Goal: Task Accomplishment & Management: Use online tool/utility

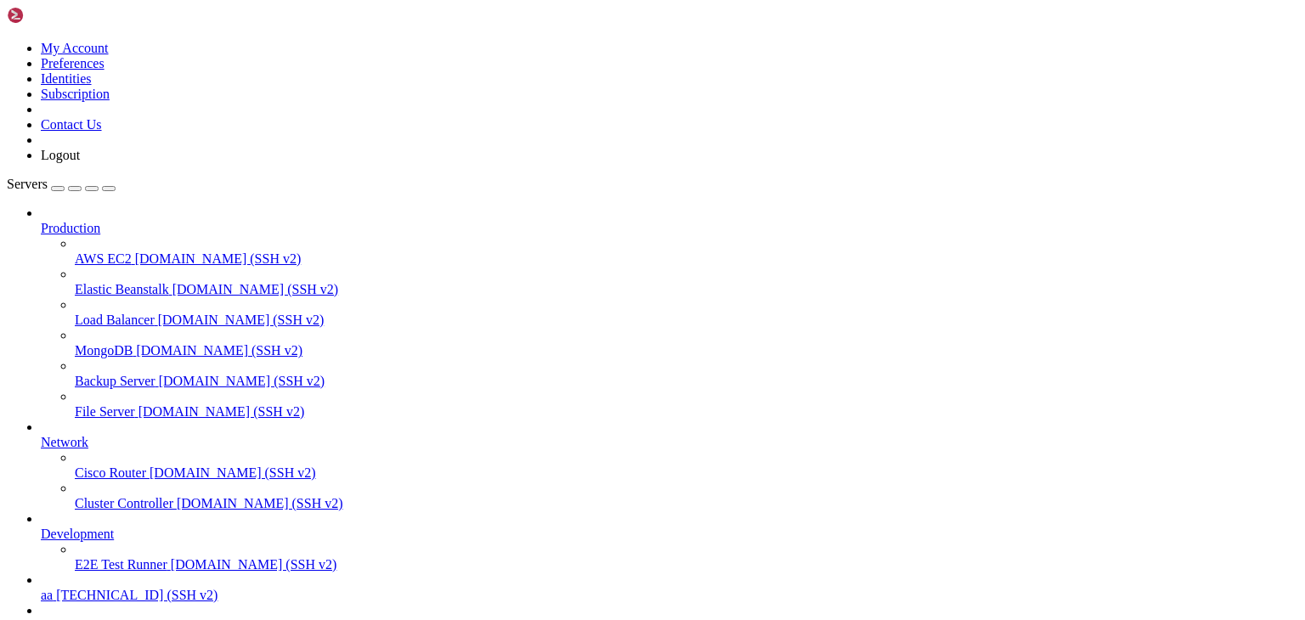
scroll to position [155, 0]
drag, startPoint x: 444, startPoint y: 552, endPoint x: 460, endPoint y: 597, distance: 47.5
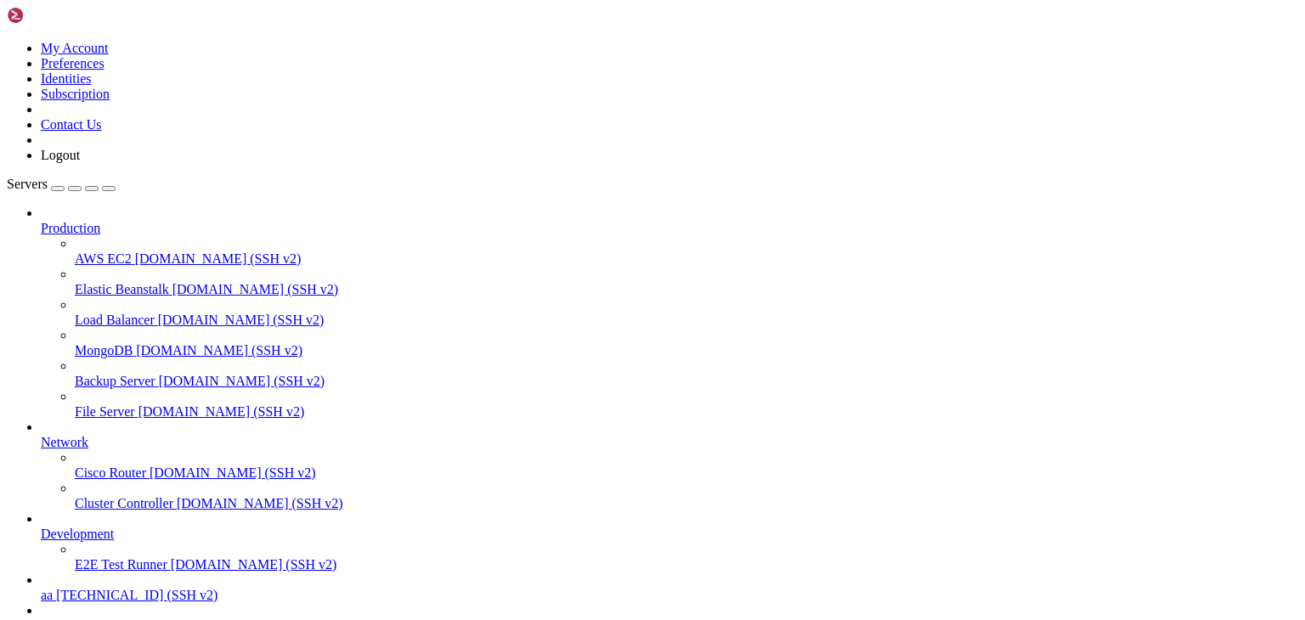
click at [103, 618] on span "[TECHNICAL_ID] (SSH v2)" at bounding box center [145, 625] width 161 height 14
click at [61, 618] on span "ddd" at bounding box center [51, 625] width 20 height 14
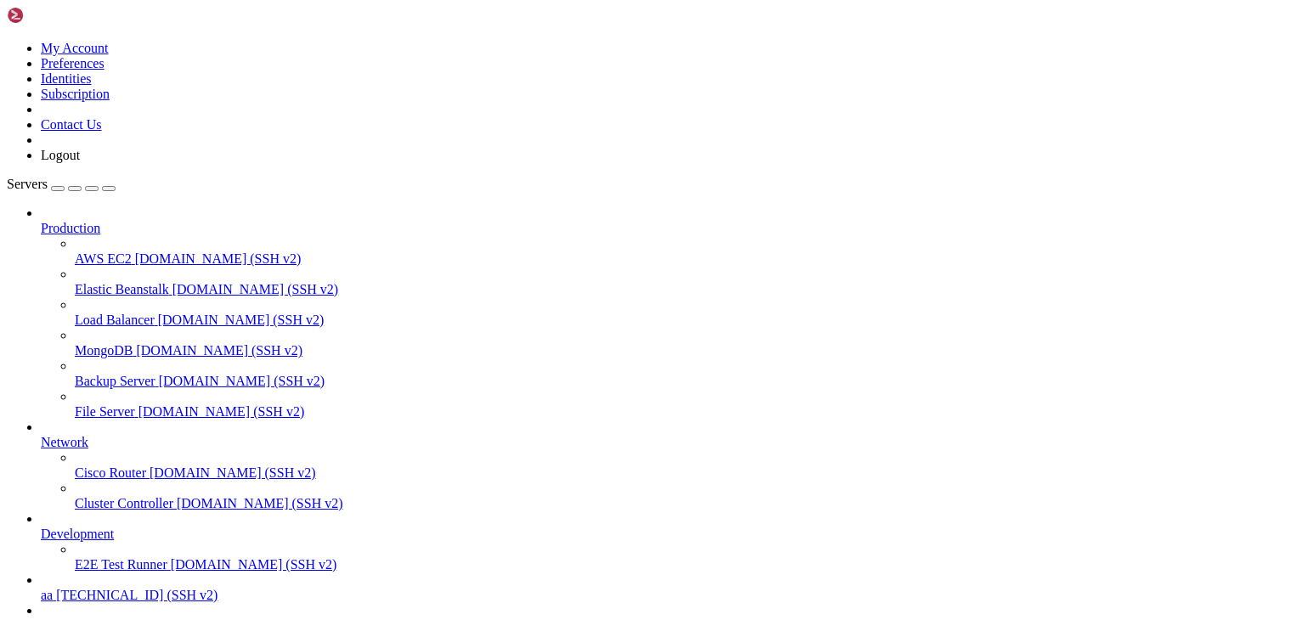
click at [61, 618] on span "ddd" at bounding box center [51, 625] width 20 height 14
